Goal: Check status

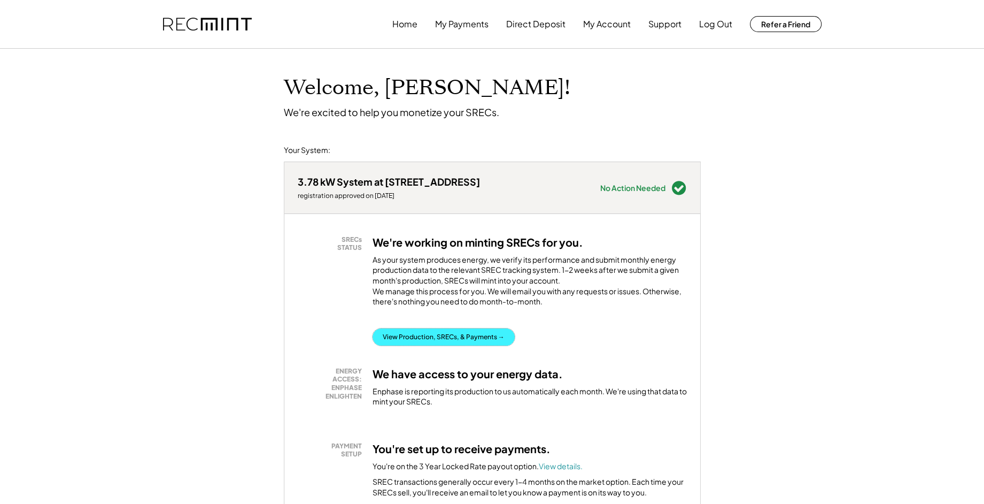
click at [419, 345] on button "View Production, SRECs, & Payments →" at bounding box center [444, 336] width 142 height 17
